Goal: Task Accomplishment & Management: Manage account settings

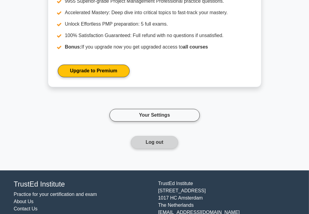
scroll to position [993, 0]
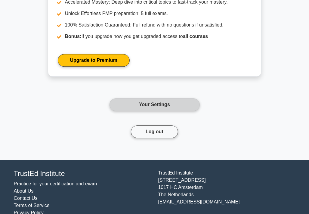
click at [154, 105] on link "Your Settings" at bounding box center [154, 104] width 90 height 13
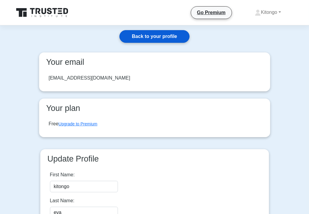
click at [140, 35] on link "Back to your profile" at bounding box center [154, 36] width 70 height 13
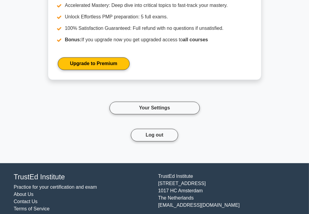
scroll to position [993, 0]
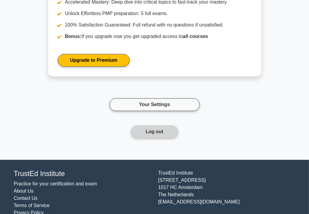
click at [149, 128] on button "Log out" at bounding box center [154, 131] width 47 height 13
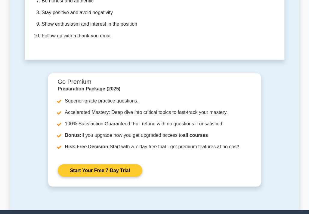
scroll to position [2006, 0]
